Goal: Task Accomplishment & Management: Complete application form

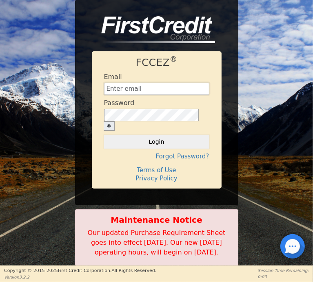
type input "[EMAIL_ADDRESS][DOMAIN_NAME]"
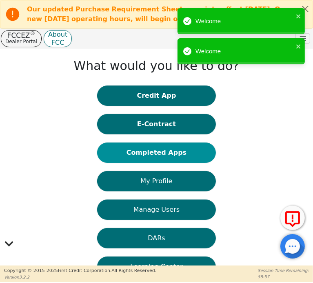
click at [137, 154] on button "Completed Apps" at bounding box center [156, 153] width 119 height 20
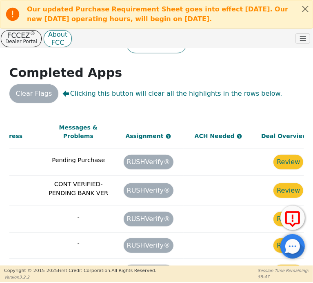
scroll to position [523, 599]
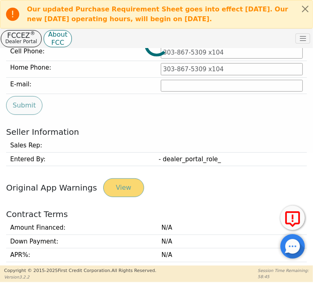
type input "[PHONE_NUMBER]"
type input "[EMAIL_ADDRESS][DOMAIN_NAME]"
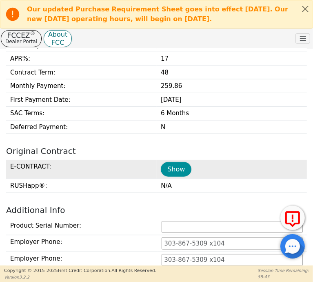
scroll to position [398, 0]
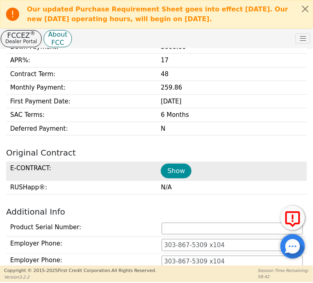
click at [167, 169] on button "Show" at bounding box center [176, 171] width 31 height 15
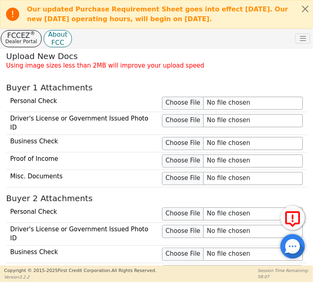
scroll to position [887, 0]
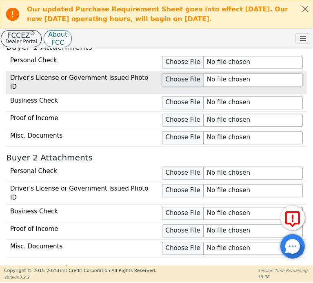
click at [181, 78] on input "file" at bounding box center [232, 79] width 141 height 13
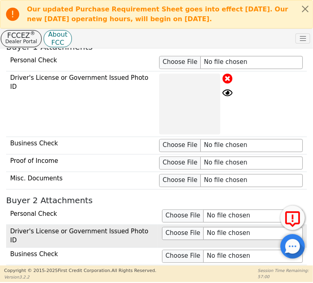
scroll to position [968, 0]
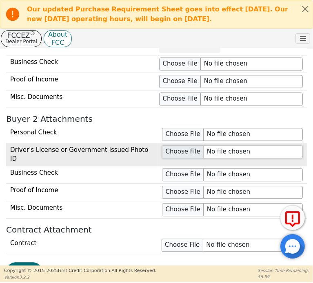
click at [173, 149] on input "file" at bounding box center [232, 152] width 141 height 13
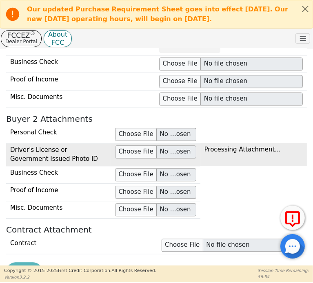
click at [101, 42] on div "FCCEZ ® Dealer Portal About FCC Dealer: 4399A User Role : Primary 4399A: [PERSO…" at bounding box center [156, 38] width 313 height 19
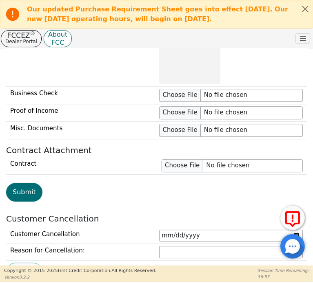
scroll to position [1125, 0]
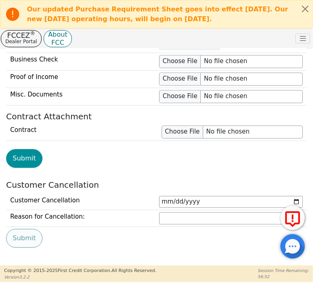
click at [22, 153] on button "Submit" at bounding box center [24, 158] width 36 height 19
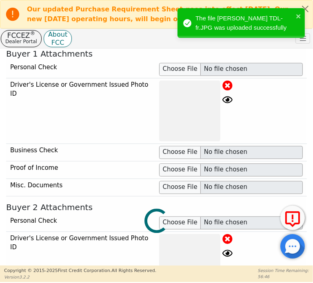
scroll to position [758, 0]
